Goal: Task Accomplishment & Management: Use online tool/utility

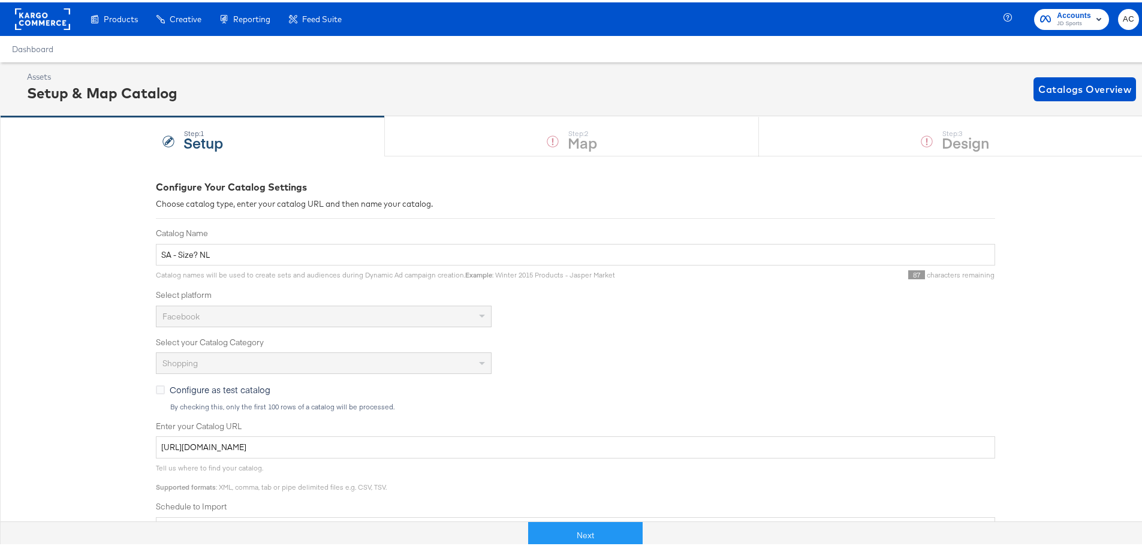
drag, startPoint x: 0, startPoint y: 0, endPoint x: 169, endPoint y: 110, distance: 201.4
click at [169, 110] on div "Assets Setup & Map Catalog Catalogs Overview" at bounding box center [575, 87] width 1151 height 54
click at [1057, 86] on span "Catalogs Overview" at bounding box center [1085, 87] width 93 height 17
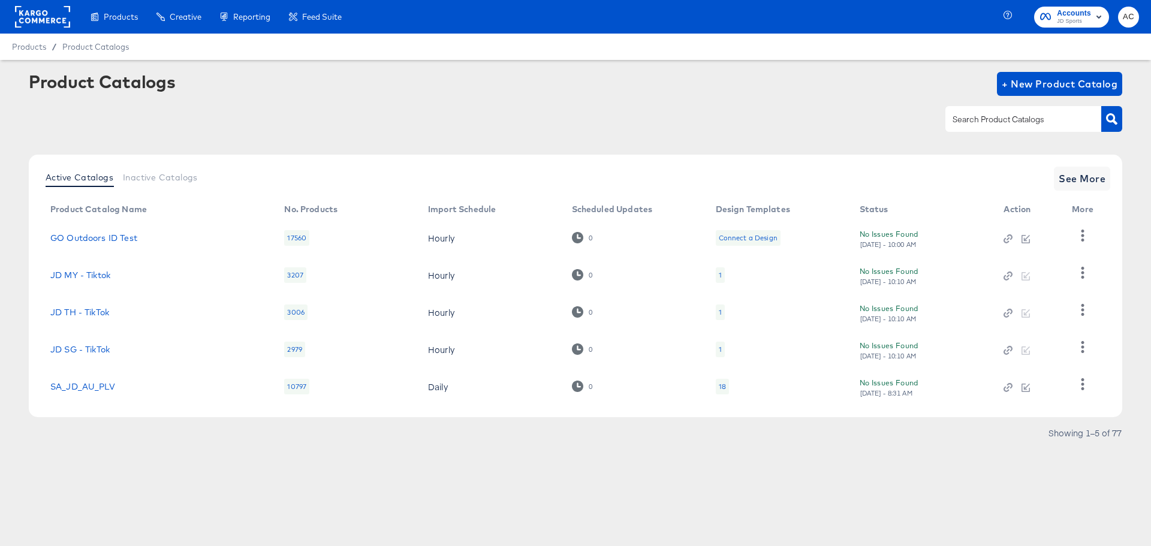
click at [1006, 116] on input "text" at bounding box center [1014, 120] width 128 height 14
type input "size"
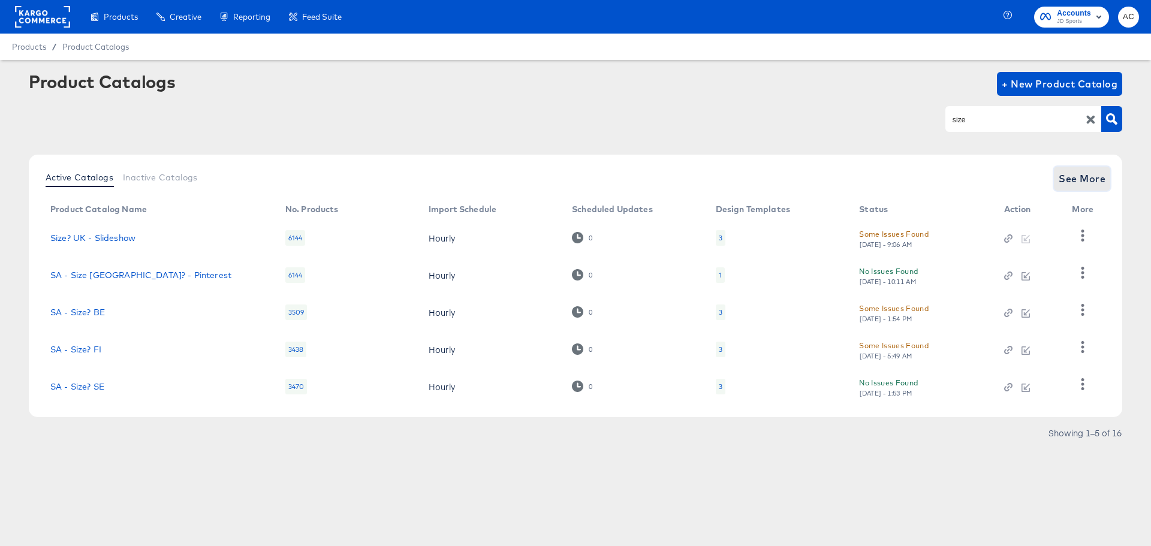
click at [1091, 179] on span "See More" at bounding box center [1082, 178] width 47 height 17
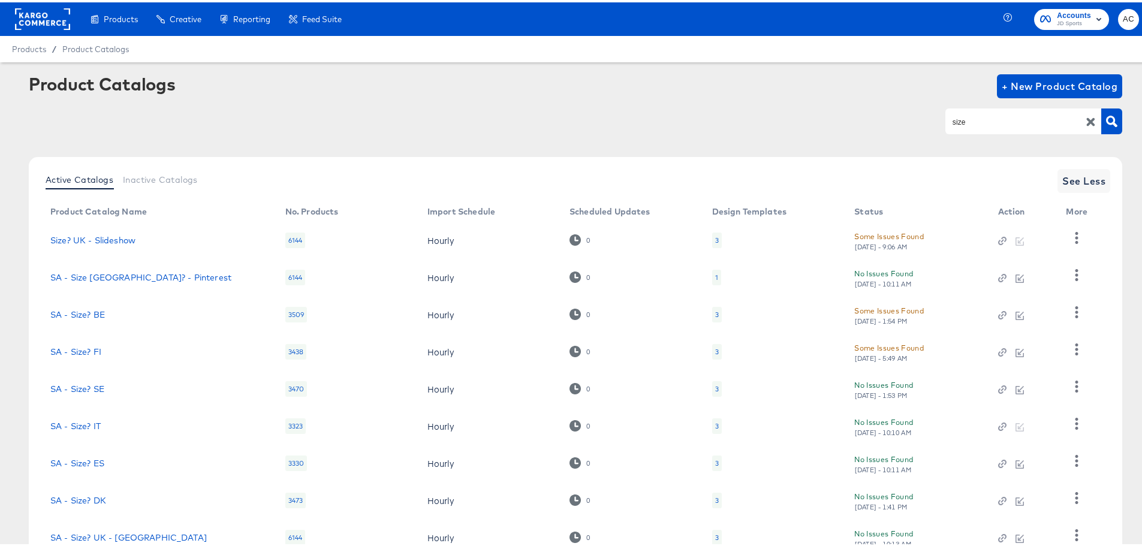
scroll to position [115, 0]
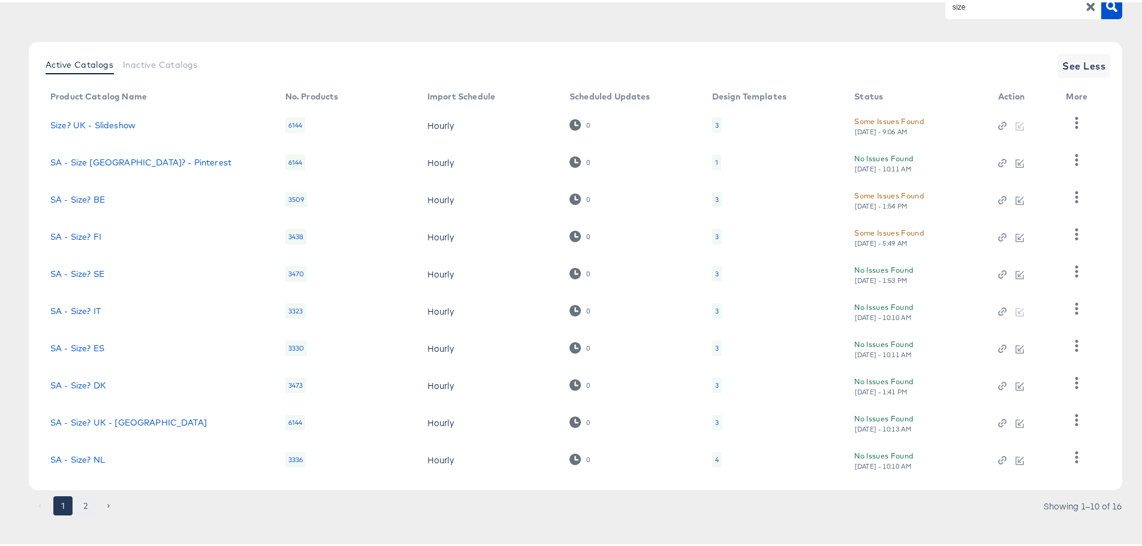
click at [85, 501] on button "2" at bounding box center [85, 503] width 19 height 19
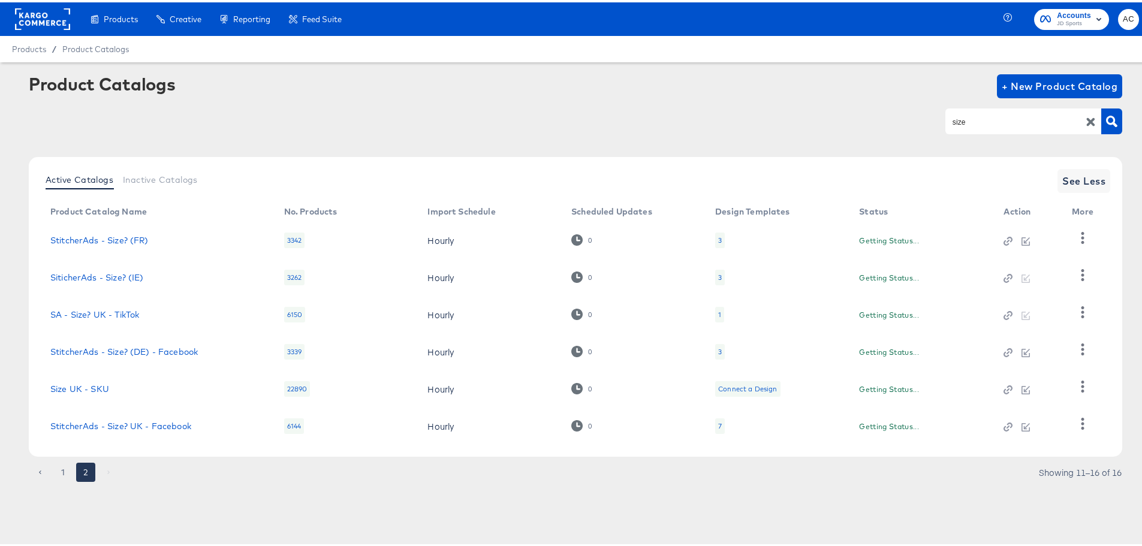
scroll to position [0, 0]
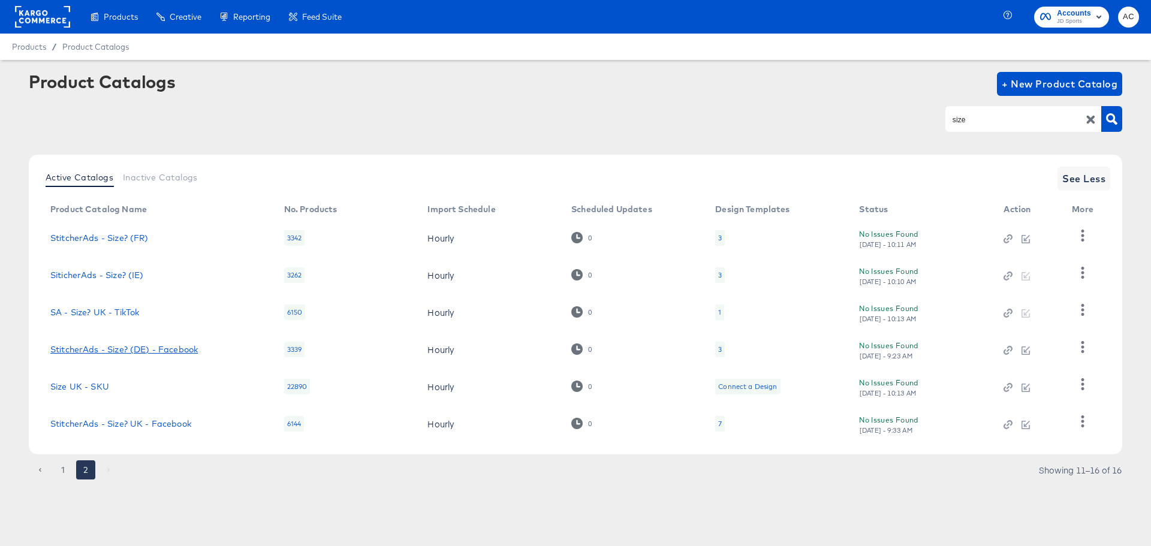
click at [151, 346] on link "StitcherAds - Size? (DE) - Facebook" at bounding box center [124, 350] width 148 height 10
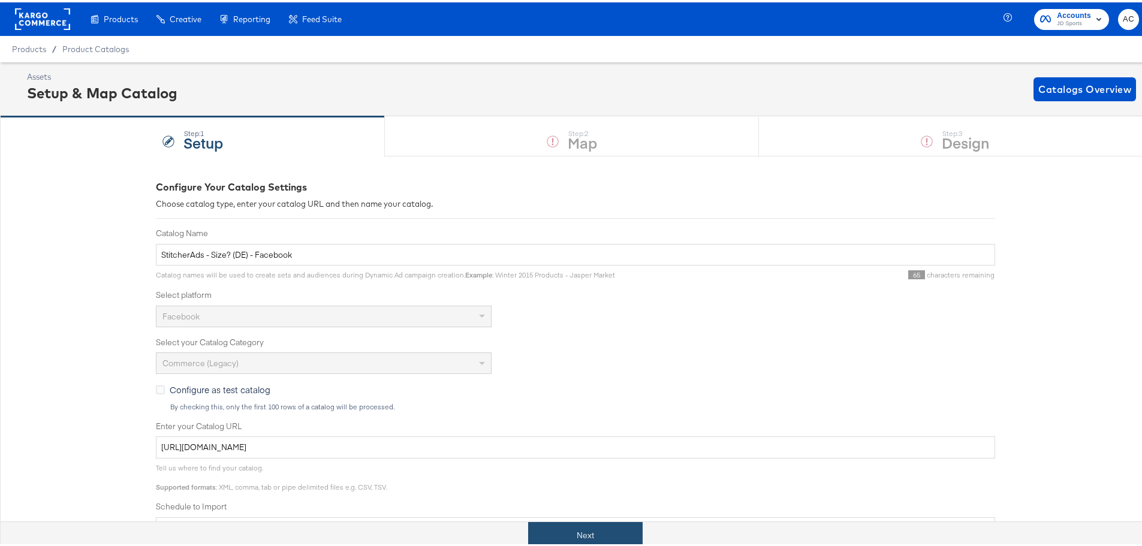
click at [529, 528] on button "Next" at bounding box center [585, 533] width 115 height 27
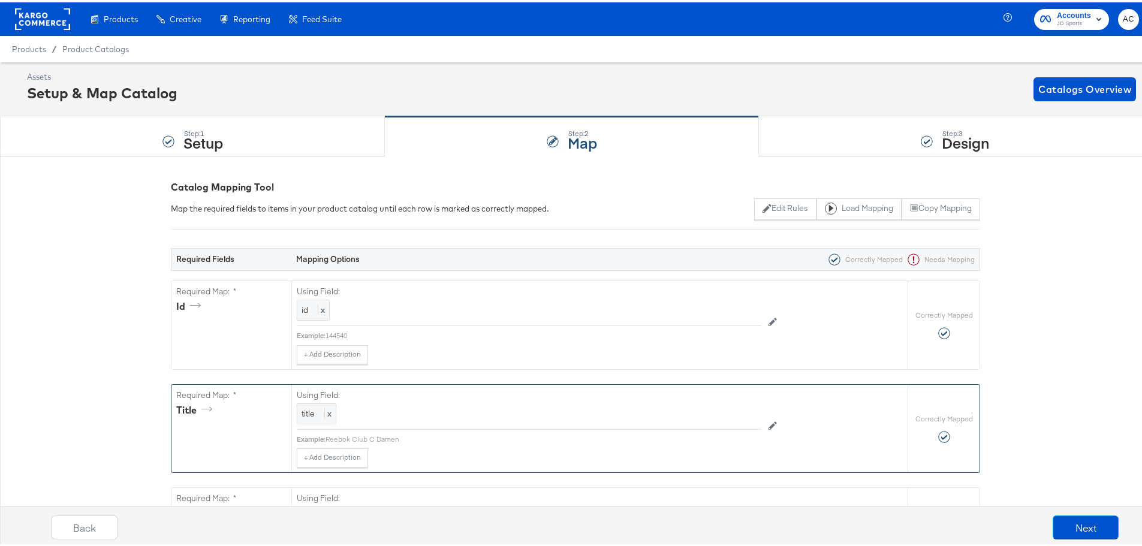
scroll to position [89, 0]
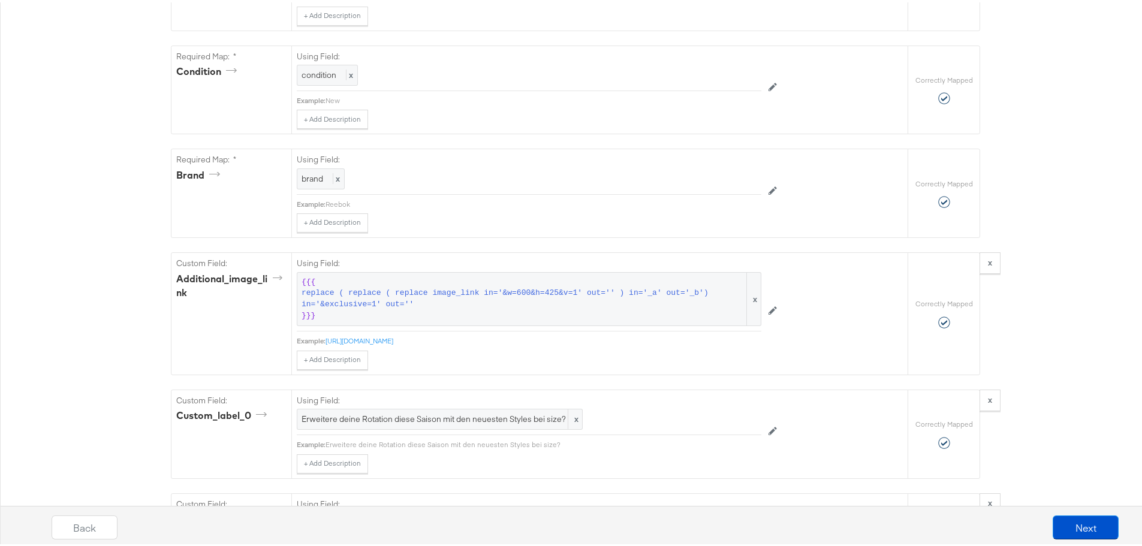
scroll to position [1212, 0]
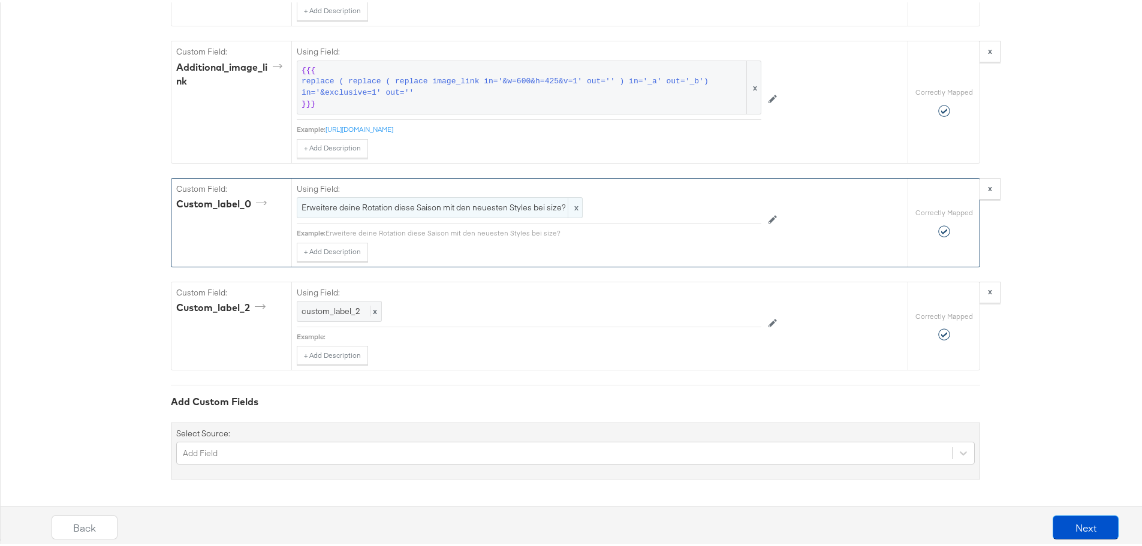
click at [456, 197] on div "Erweitere deine Rotation diese Saison mit den neuesten Styles bei size? x" at bounding box center [440, 205] width 286 height 21
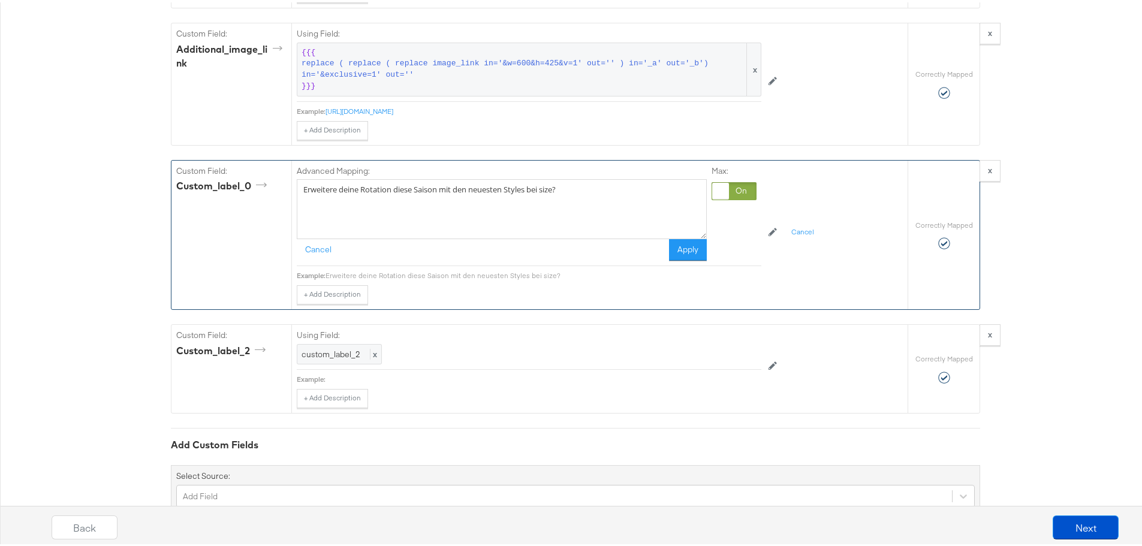
drag, startPoint x: 585, startPoint y: 208, endPoint x: 215, endPoint y: 182, distance: 370.9
click at [215, 182] on div "Custom Field: custom_label_0 Advanced Mapping: Erweitere deine Rotation diese S…" at bounding box center [539, 232] width 736 height 149
paste textarea "Wiesn ready? Sichere dir jetzt 20 % Rabatt zum Oktoberfest – mit dem Code OZAPF…"
type textarea "Wiesn ready? Sichere dir jetzt 20 % Rabatt zum Oktoberfest – mit dem Code OZAPF…"
click at [681, 258] on button "Apply" at bounding box center [688, 248] width 38 height 22
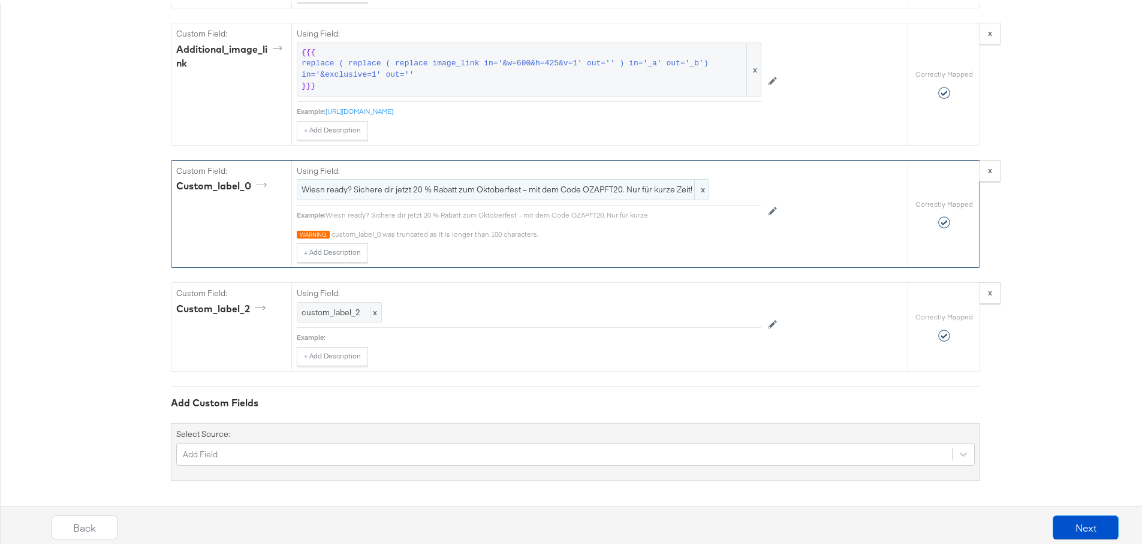
click at [640, 193] on span "Wiesn ready? Sichere dir jetzt 20 % Rabatt zum Oktoberfest – mit dem Code OZAPF…" at bounding box center [503, 187] width 403 height 11
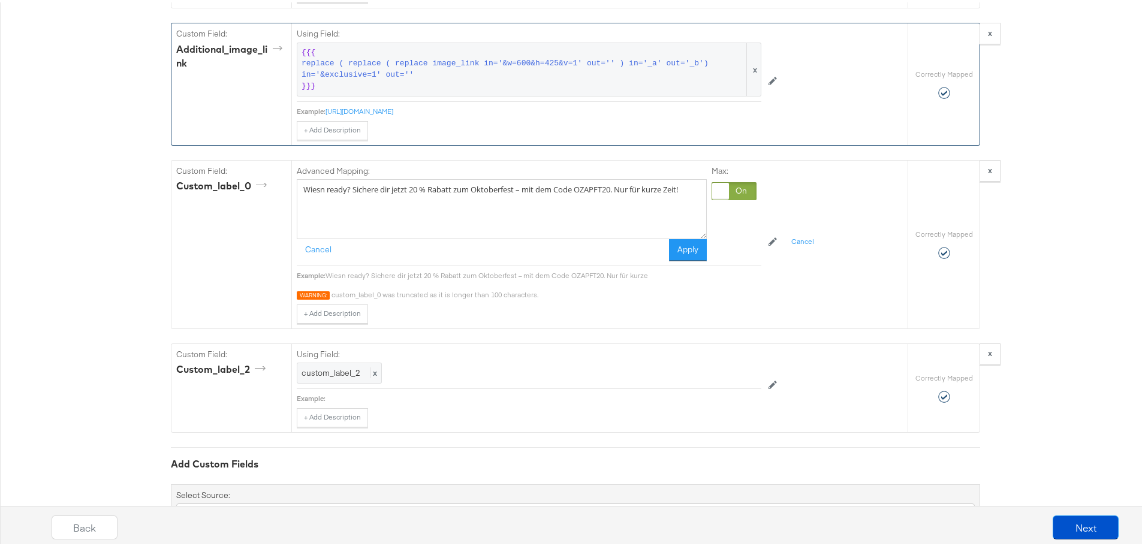
drag, startPoint x: 367, startPoint y: 227, endPoint x: 241, endPoint y: 155, distance: 145.3
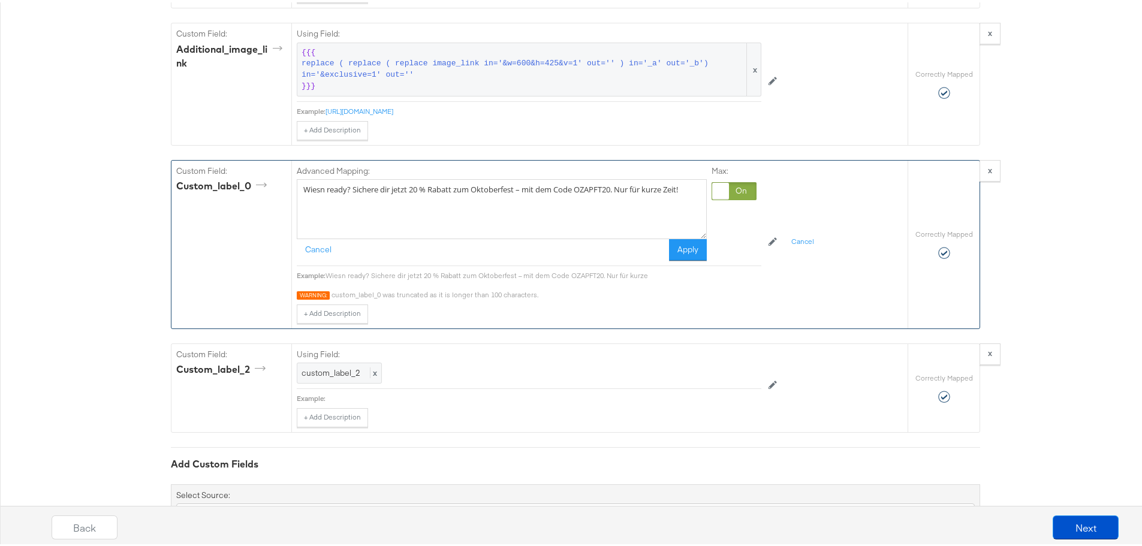
click at [562, 234] on textarea "Wiesn ready? Sichere dir jetzt 20 % Rabatt zum Oktoberfest – mit dem Code OZAPF…" at bounding box center [502, 207] width 410 height 60
click at [562, 200] on textarea "Wiesn ready? Sichere dir jetzt 20 % Rabatt zum Oktoberfest – mit dem Code OZAPF…" at bounding box center [502, 207] width 410 height 60
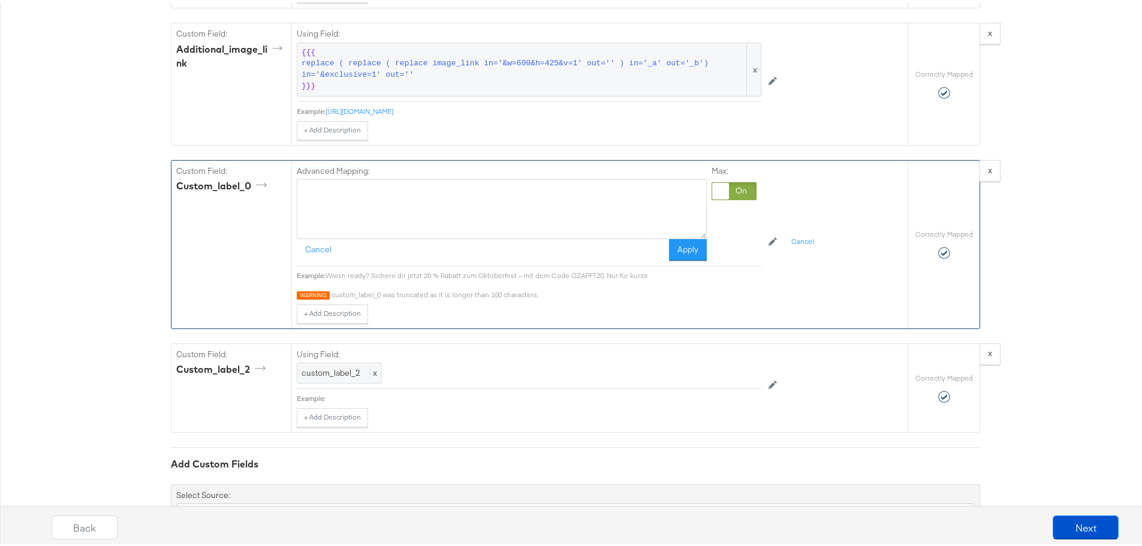
paste textarea "Wiesn ready? Sichere dir jetzt 20 % Rabatt zum Oktoberfest – mit dem Code OZAPF…"
type textarea "Wiesn ready? Sichere dir jetzt 20 % Rabatt zum Oktoberfest – mit dem Code OZAPF…"
click at [693, 258] on button "Apply" at bounding box center [688, 248] width 38 height 22
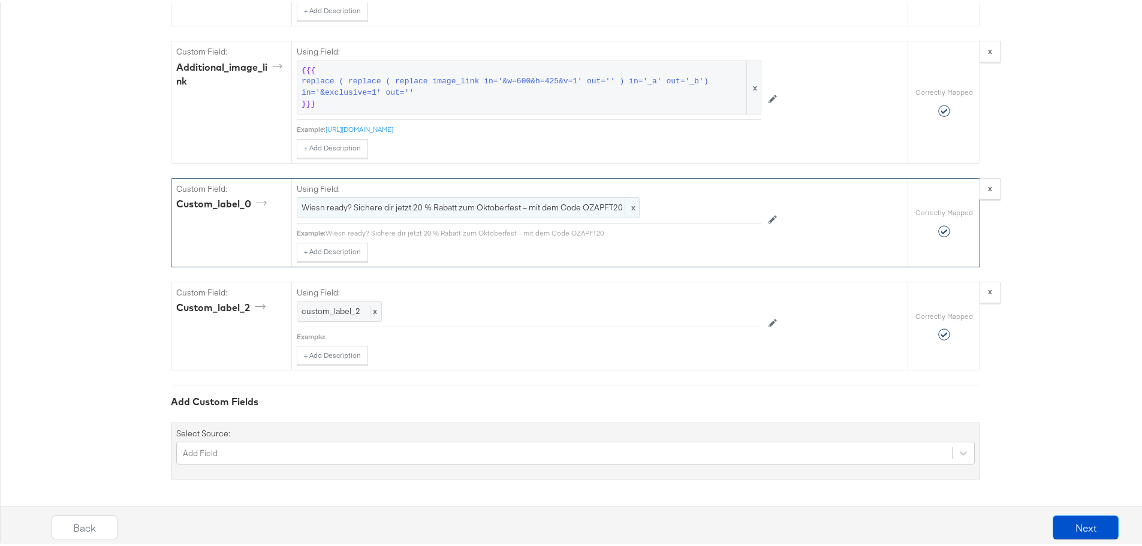
click at [504, 210] on span "Wiesn ready? Sichere dir jetzt 20 % Rabatt zum Oktoberfest – mit dem Code OZAPF…" at bounding box center [468, 205] width 333 height 11
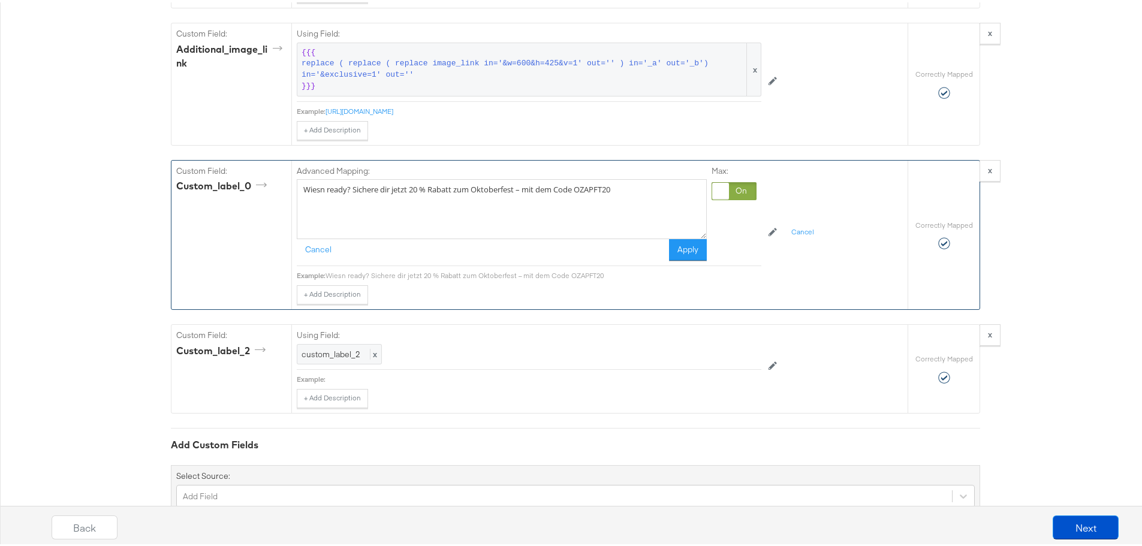
click at [514, 206] on textarea "Wiesn ready? Sichere dir jetzt 20 % Rabatt zum Oktoberfest – mit dem Code OZAPF…" at bounding box center [502, 207] width 410 height 60
type textarea "Wiesn ready? Sichere dir jetzt 20 % Rabatt zum Oktoberfest* – mit dem Code OZAP…"
click at [673, 258] on button "Apply" at bounding box center [688, 248] width 38 height 22
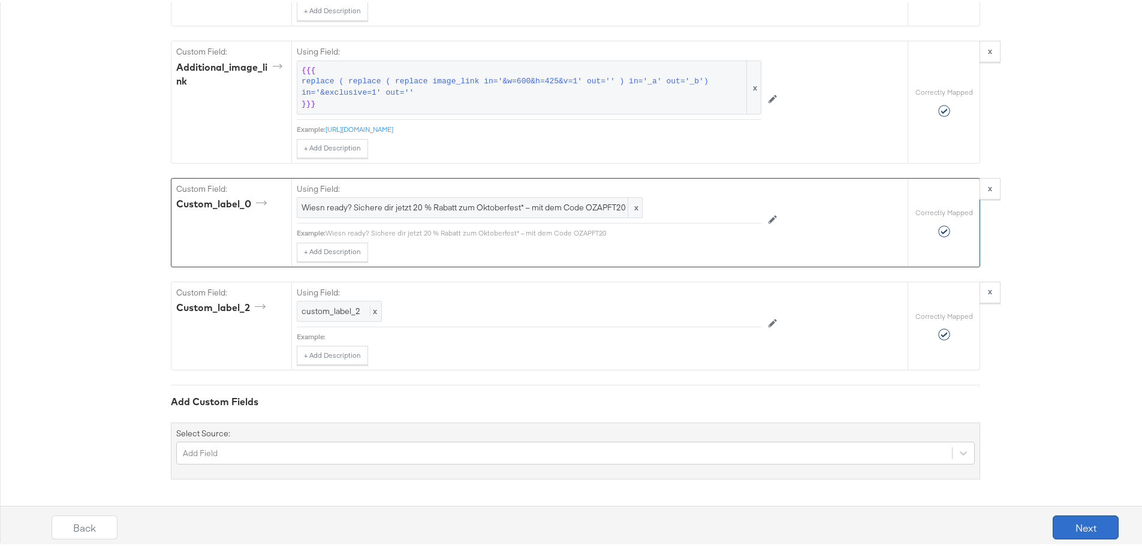
click at [1053, 523] on button "Next" at bounding box center [1086, 525] width 66 height 24
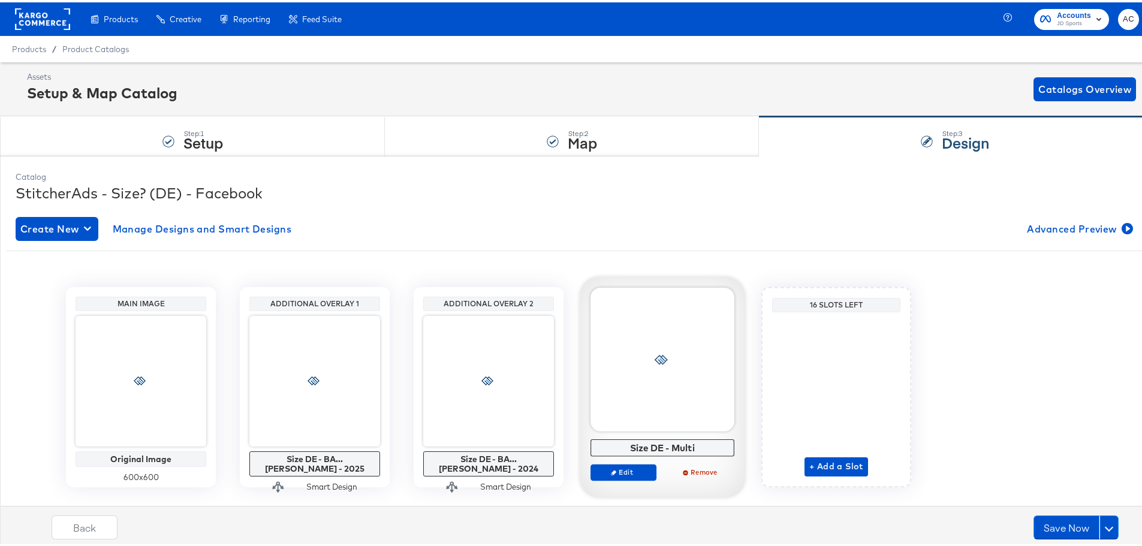
scroll to position [26, 0]
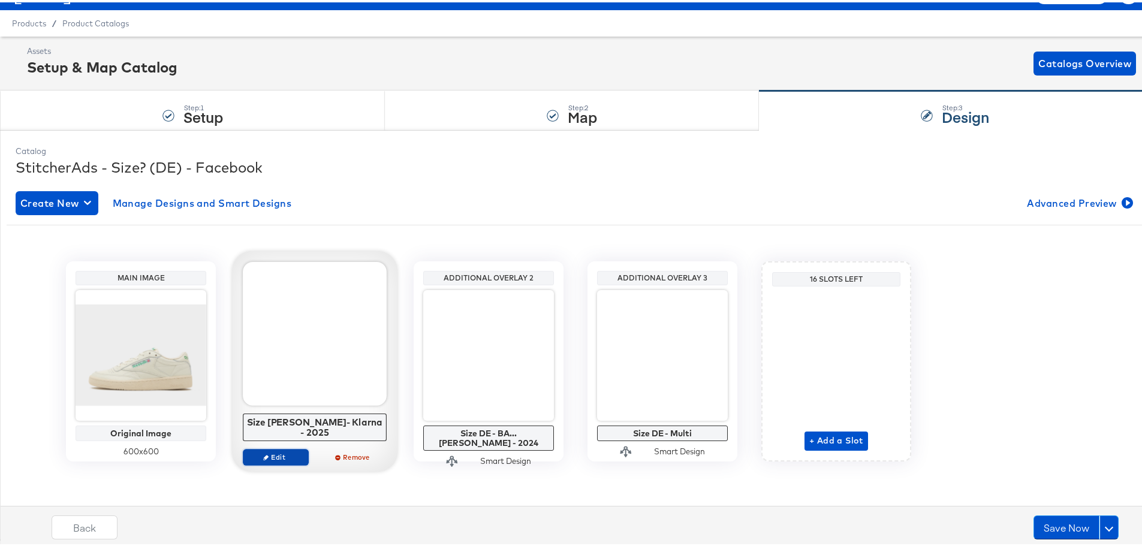
click at [289, 450] on span "Edit" at bounding box center [275, 454] width 55 height 9
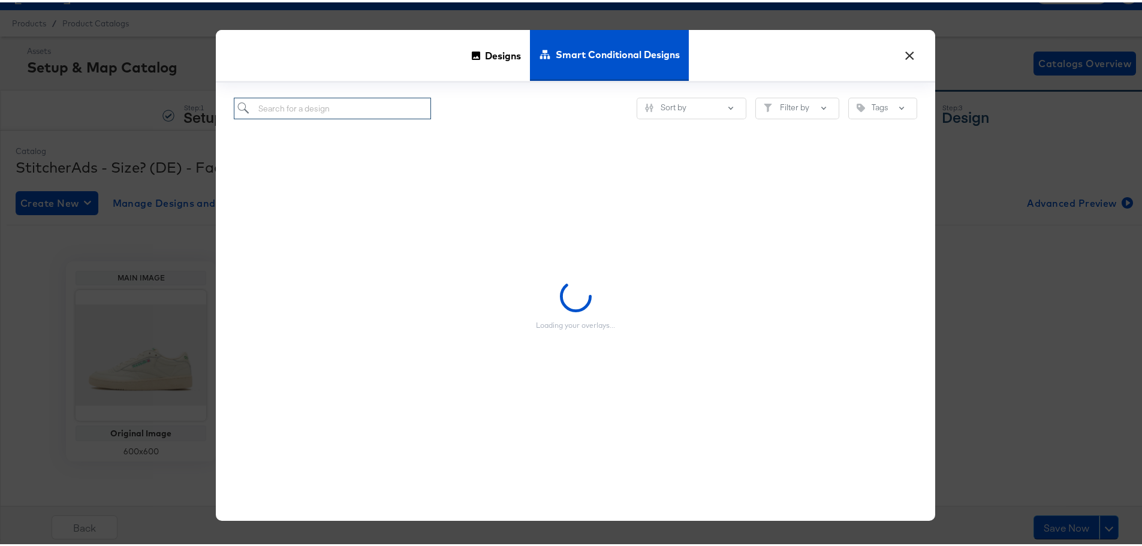
click at [357, 106] on input "search" at bounding box center [332, 106] width 197 height 22
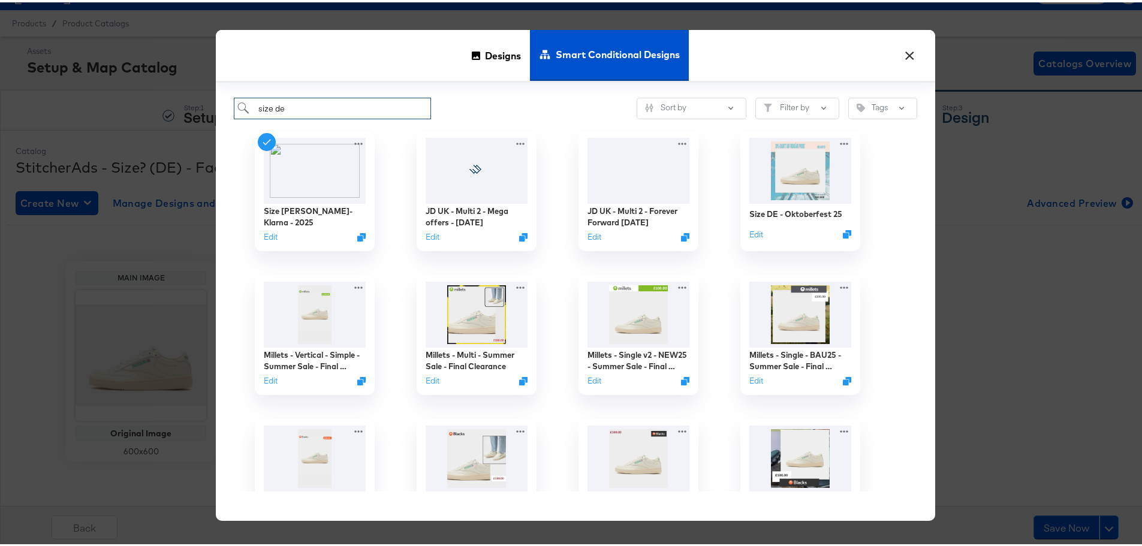
type input "size de"
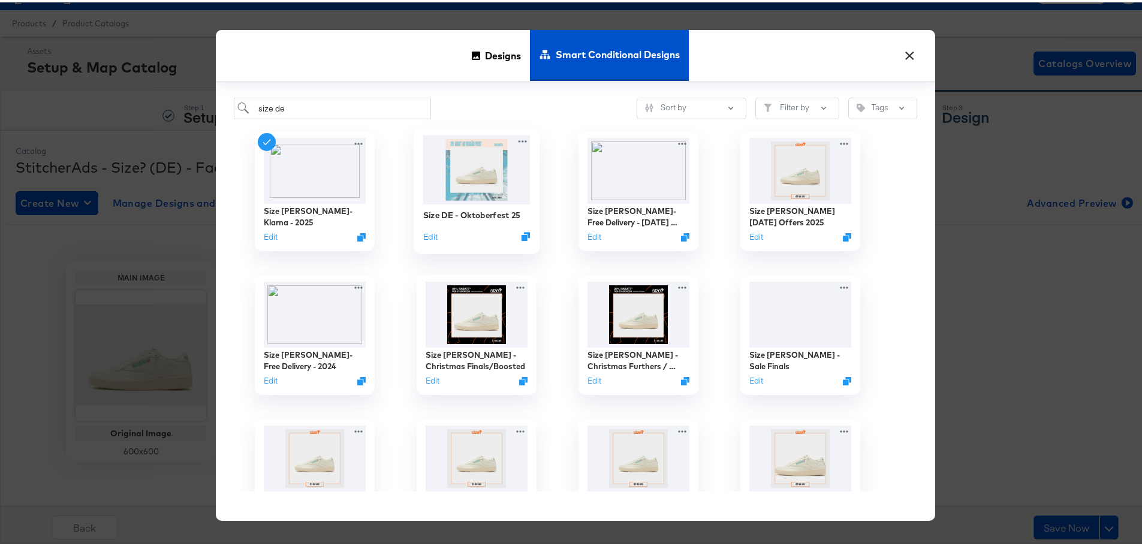
click at [443, 182] on img at bounding box center [476, 167] width 107 height 69
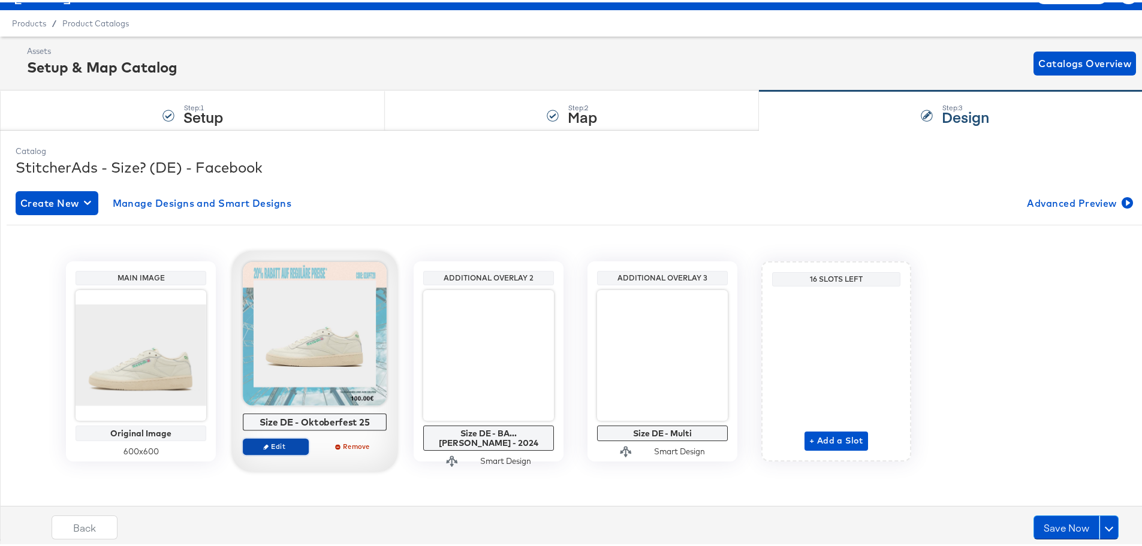
click at [272, 452] on button "Edit" at bounding box center [276, 444] width 66 height 17
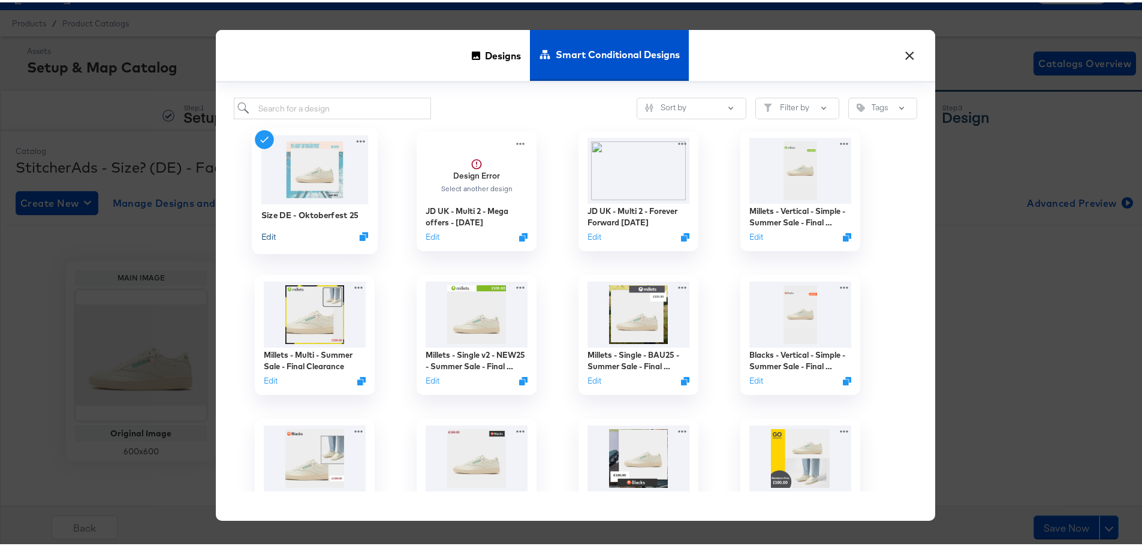
click at [266, 234] on button "Edit" at bounding box center [268, 233] width 14 height 11
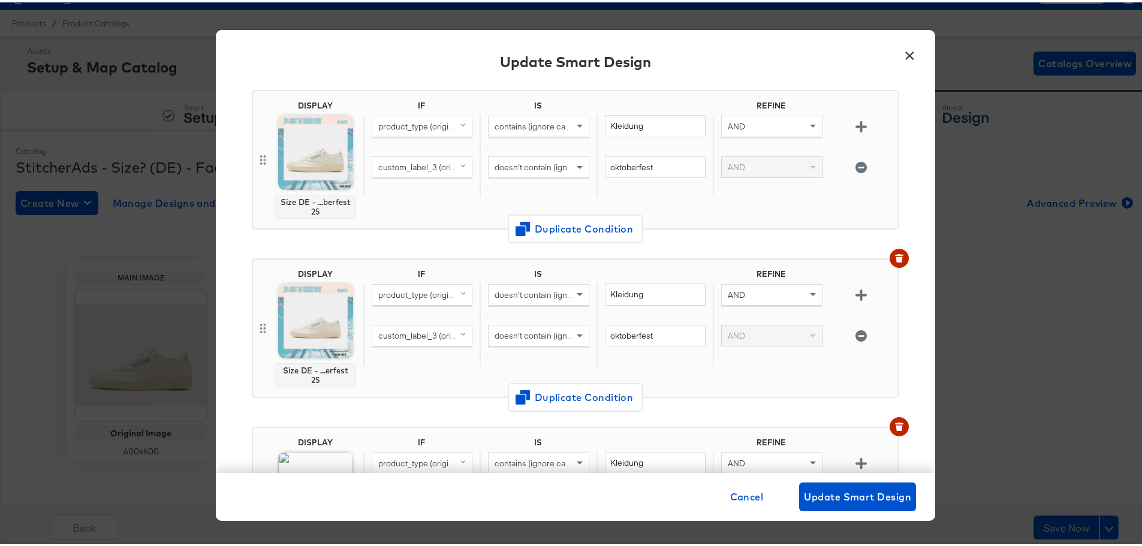
scroll to position [92, 0]
click at [380, 258] on div "DISPLAY Size DE - ...erfest 25 IF IS REFINE product_type (original) doesn't con…" at bounding box center [576, 327] width 648 height 140
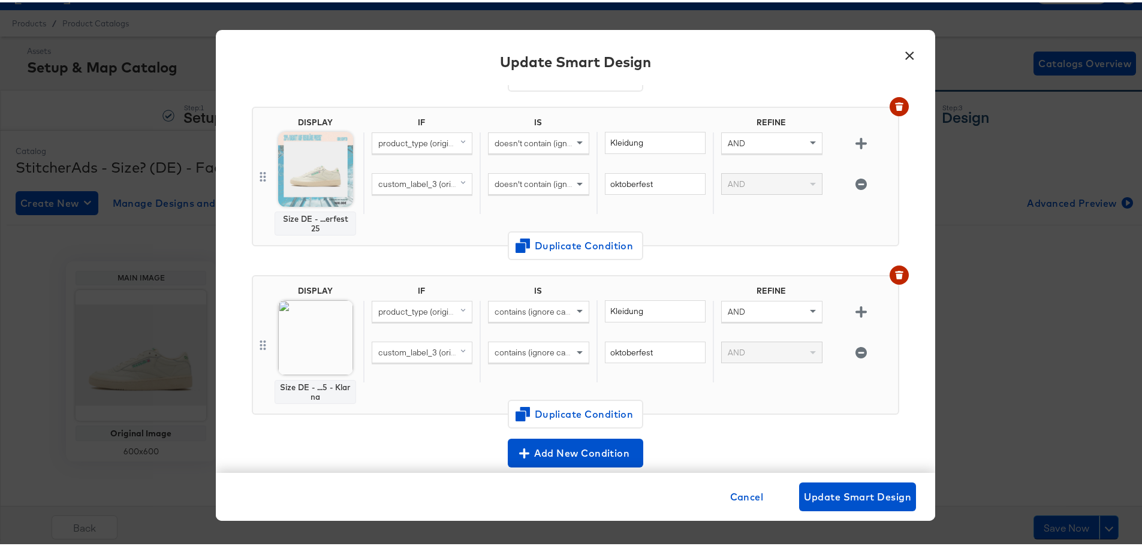
scroll to position [429, 0]
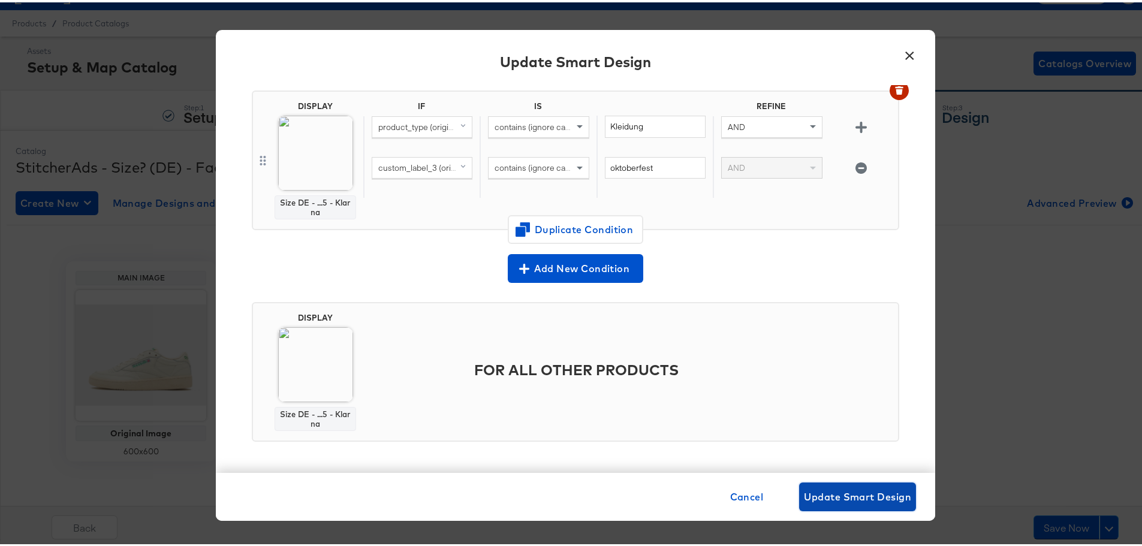
click at [830, 498] on span "Update Smart Design" at bounding box center [857, 494] width 107 height 17
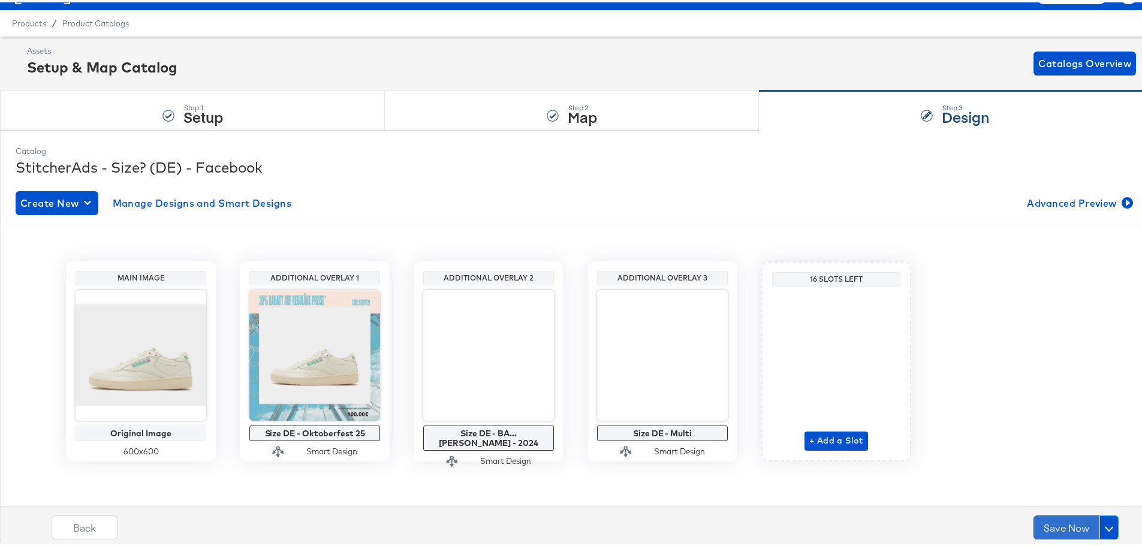
click at [1039, 524] on button "Save Now" at bounding box center [1067, 525] width 66 height 24
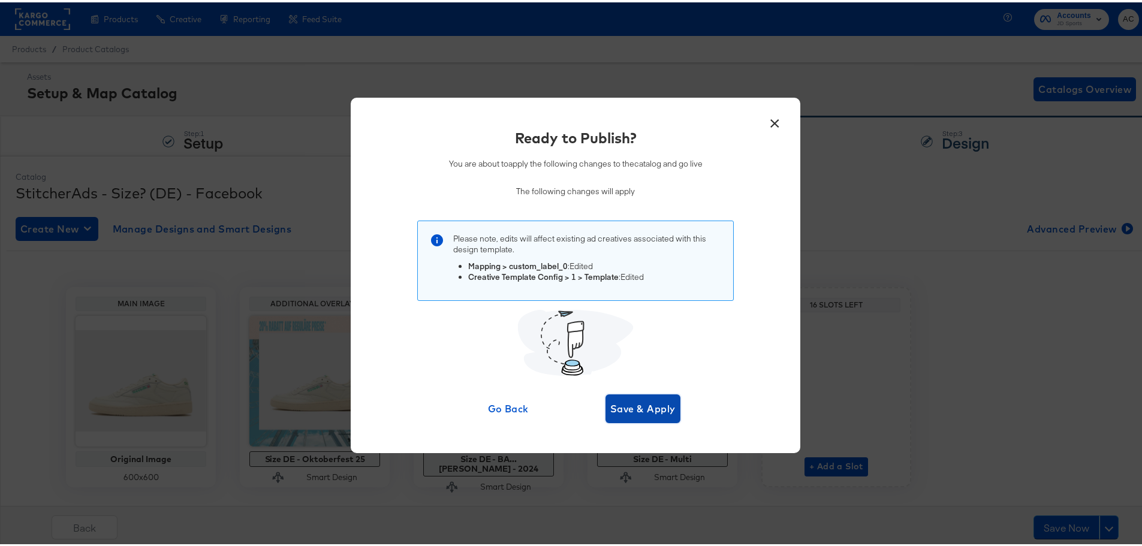
click at [648, 408] on span "Save & Apply" at bounding box center [642, 406] width 65 height 17
